Goal: Navigation & Orientation: Find specific page/section

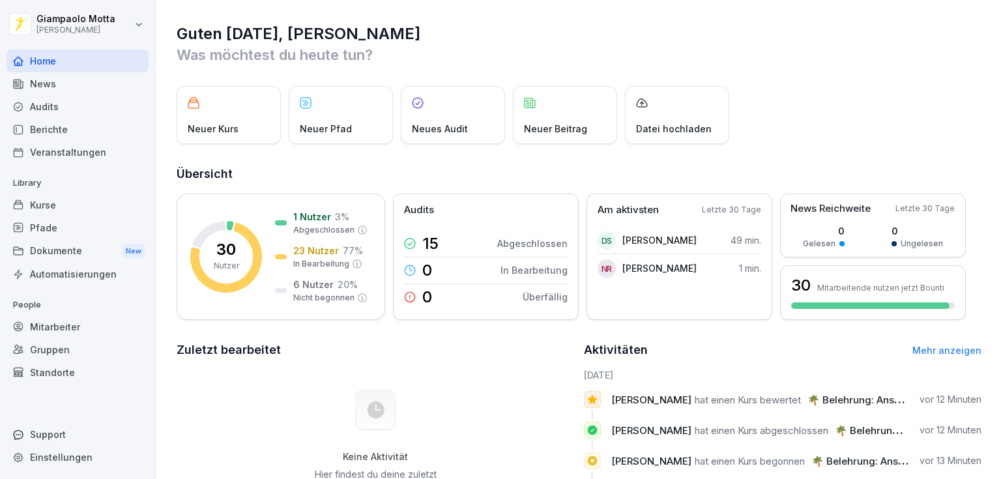
click at [68, 206] on div "Kurse" at bounding box center [78, 205] width 142 height 23
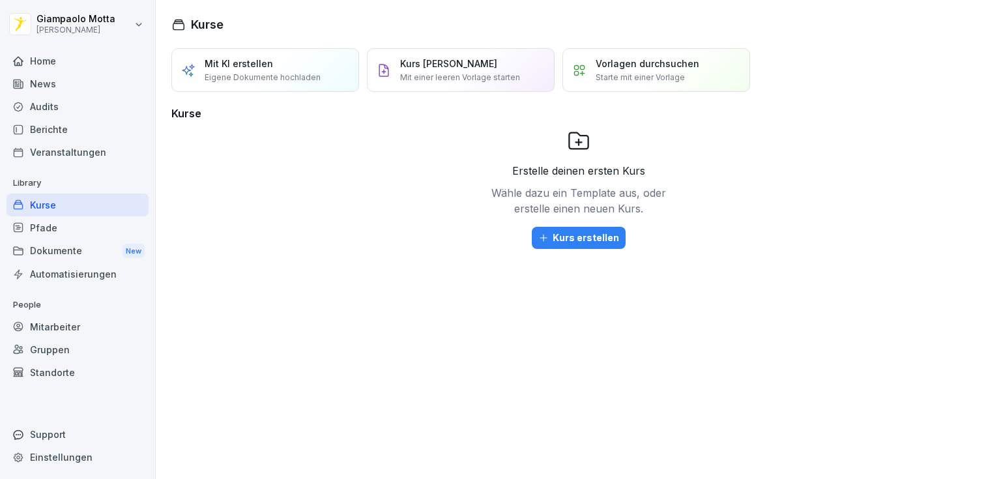
click at [73, 85] on div "News" at bounding box center [78, 83] width 142 height 23
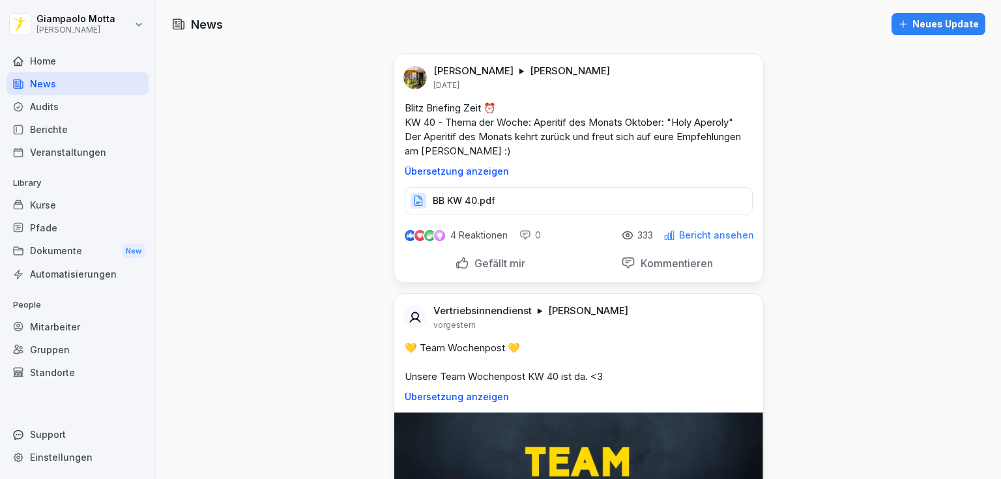
click at [91, 125] on div "Berichte" at bounding box center [78, 129] width 142 height 23
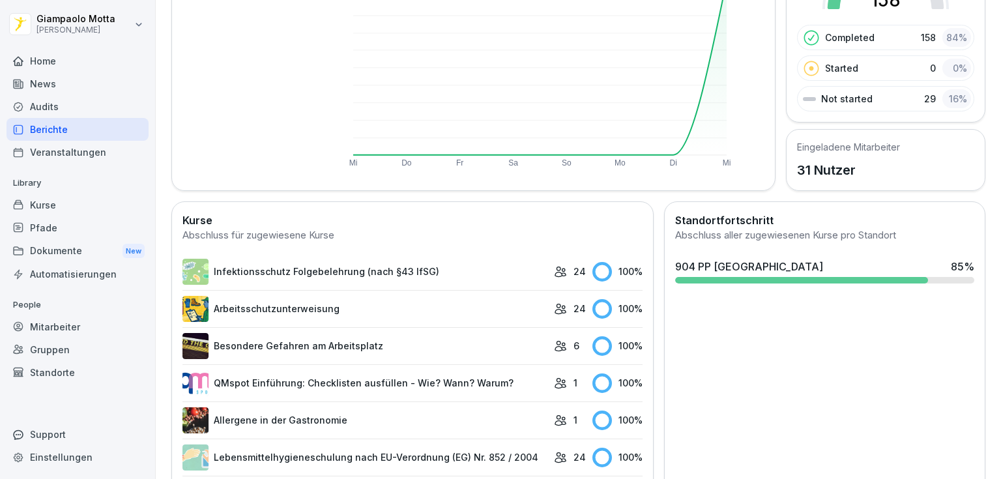
scroll to position [385, 0]
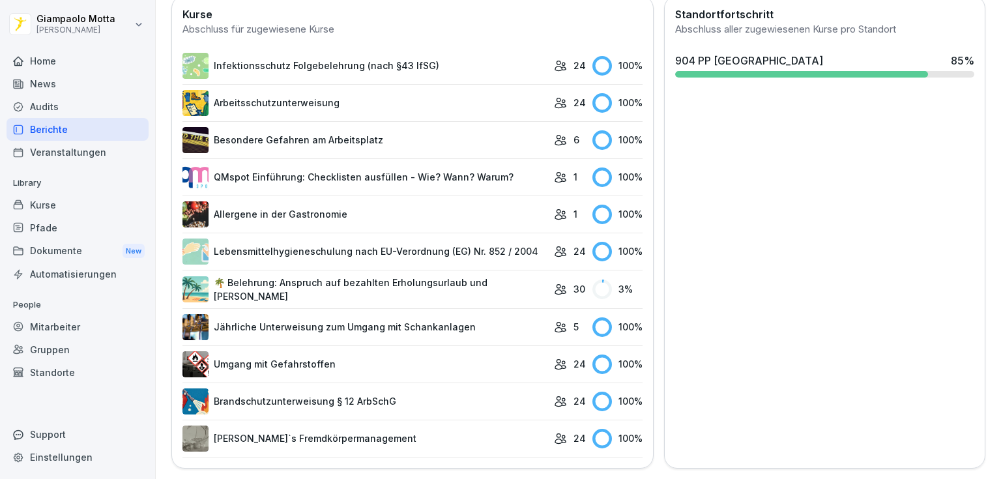
click at [425, 291] on link "🌴 Belehrung: Anspruch auf bezahlten Erholungsurlaub und [PERSON_NAME]" at bounding box center [365, 289] width 365 height 27
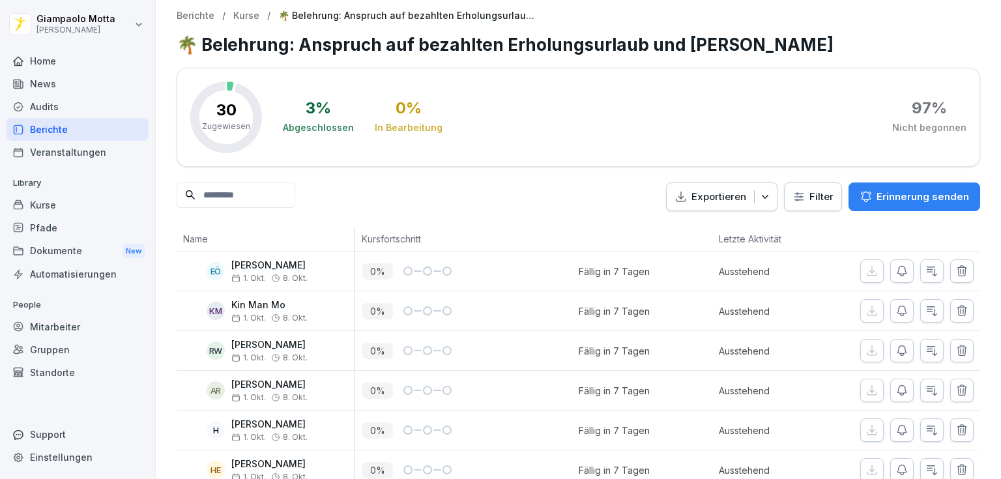
click at [60, 28] on html "[PERSON_NAME] [PERSON_NAME] Home News Audits Berichte Veranstaltungen Library K…" at bounding box center [500, 239] width 1001 height 479
click at [69, 36] on html "[PERSON_NAME] [PERSON_NAME] Home News Audits Berichte Veranstaltungen Library K…" at bounding box center [500, 239] width 1001 height 479
